Goal: Task Accomplishment & Management: Manage account settings

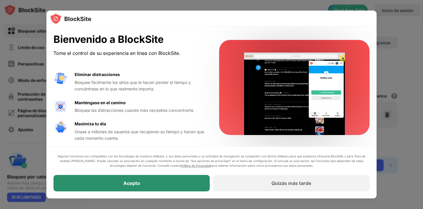
click at [172, 183] on div "Acepto" at bounding box center [131, 183] width 156 height 16
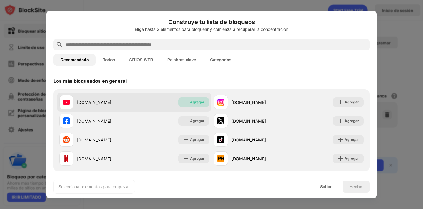
click at [202, 102] on font "Agregar" at bounding box center [197, 102] width 14 height 4
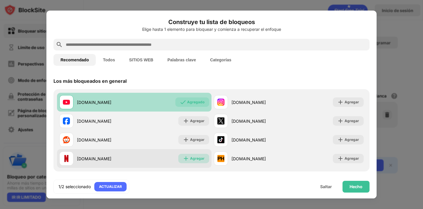
click at [194, 158] on font "Agregar" at bounding box center [197, 158] width 14 height 4
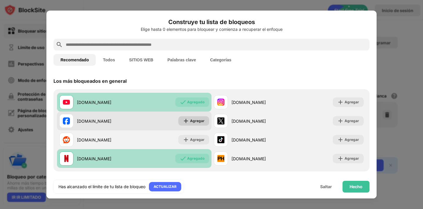
click at [196, 121] on font "Agregar" at bounding box center [197, 121] width 14 height 4
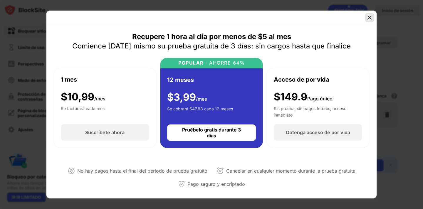
click at [369, 19] on img at bounding box center [370, 18] width 6 height 6
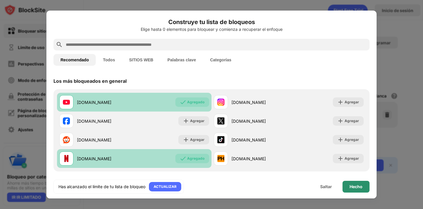
click at [358, 188] on font "Hecho" at bounding box center [356, 186] width 13 height 5
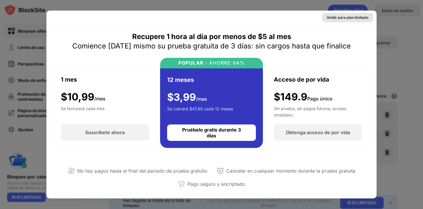
click at [356, 19] on font "Omitir para plan limitado" at bounding box center [348, 17] width 42 height 4
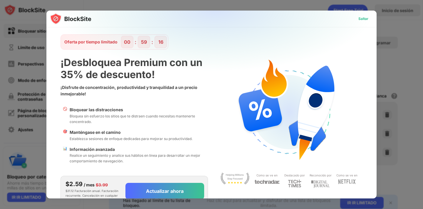
click at [363, 21] on div "Saltar" at bounding box center [363, 19] width 10 height 6
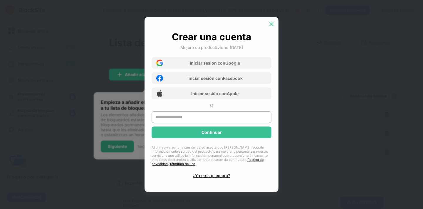
click at [270, 23] on img at bounding box center [272, 24] width 6 height 6
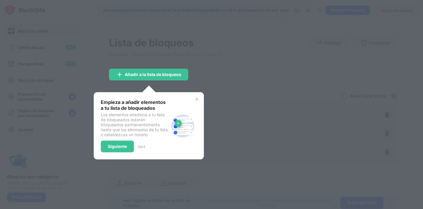
click at [198, 100] on img at bounding box center [196, 99] width 5 height 5
